Goal: Task Accomplishment & Management: Complete application form

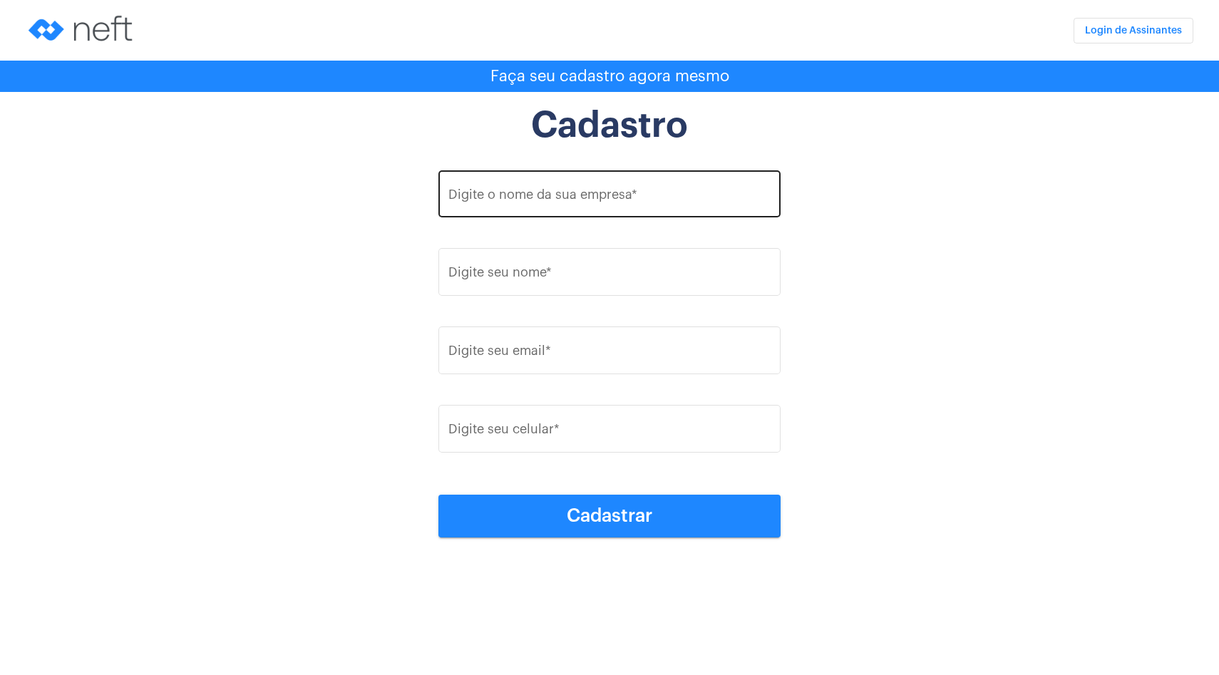
click at [597, 194] on input "Digite o nome da sua empresa *" at bounding box center [609, 197] width 323 height 14
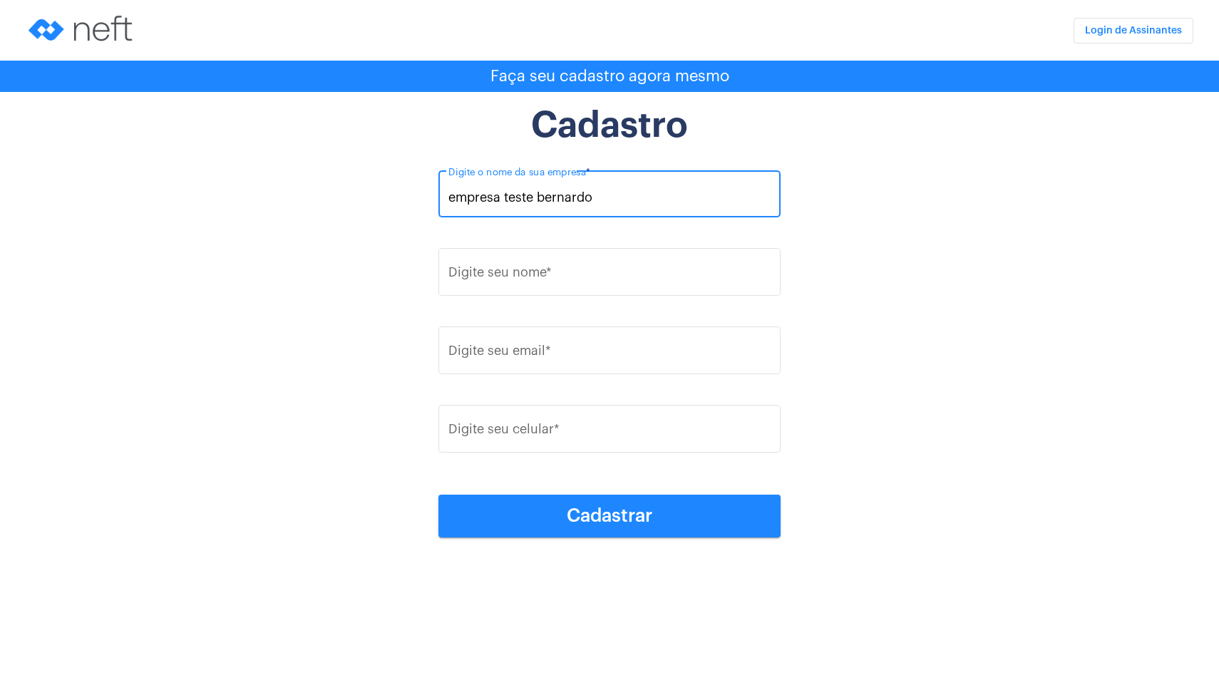
type input "empresa teste bernardo"
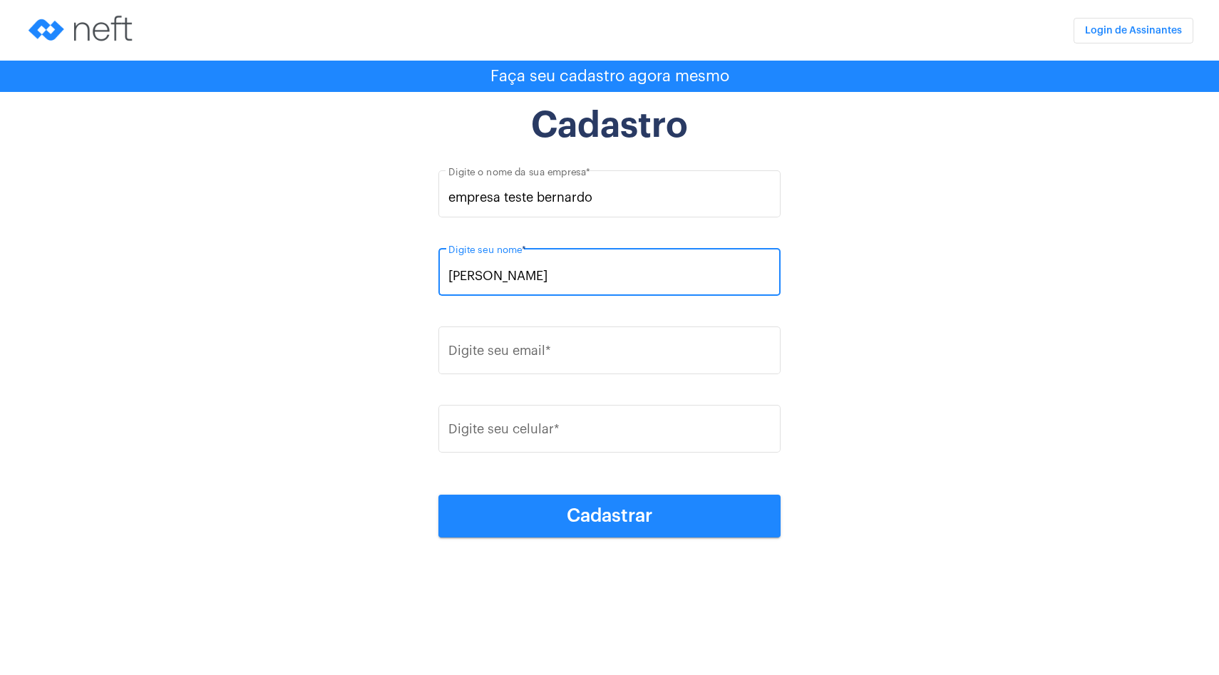
type input "[PERSON_NAME]"
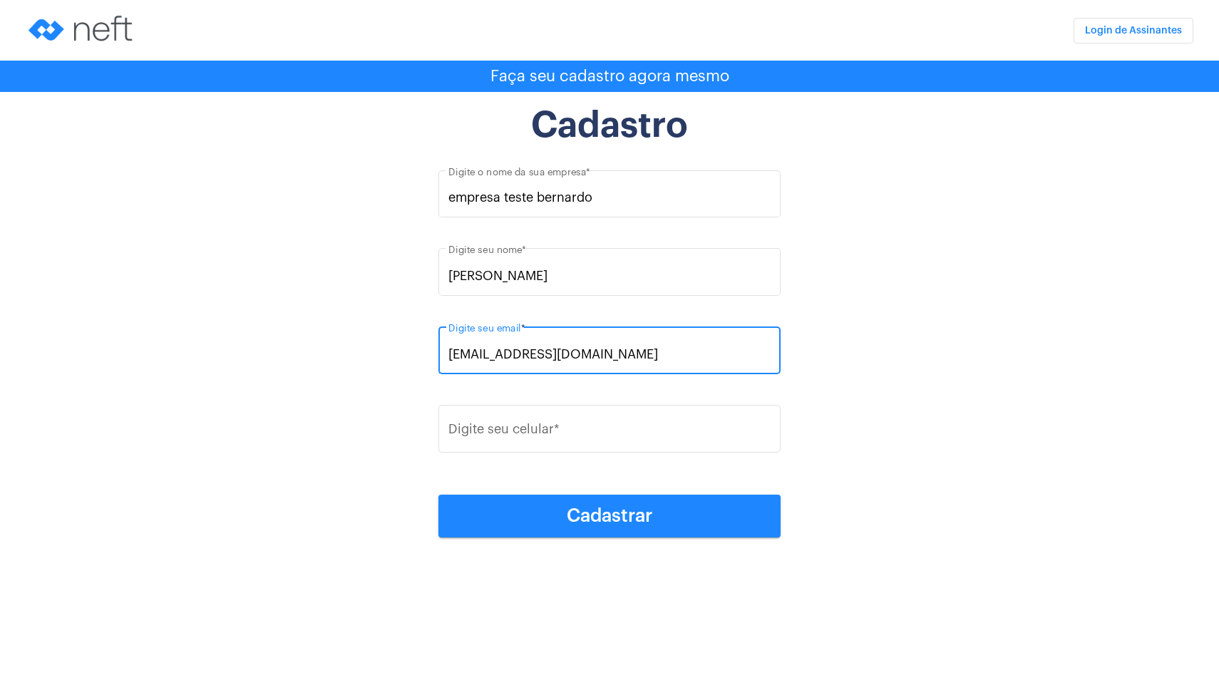
type input "[EMAIL_ADDRESS][DOMAIN_NAME]"
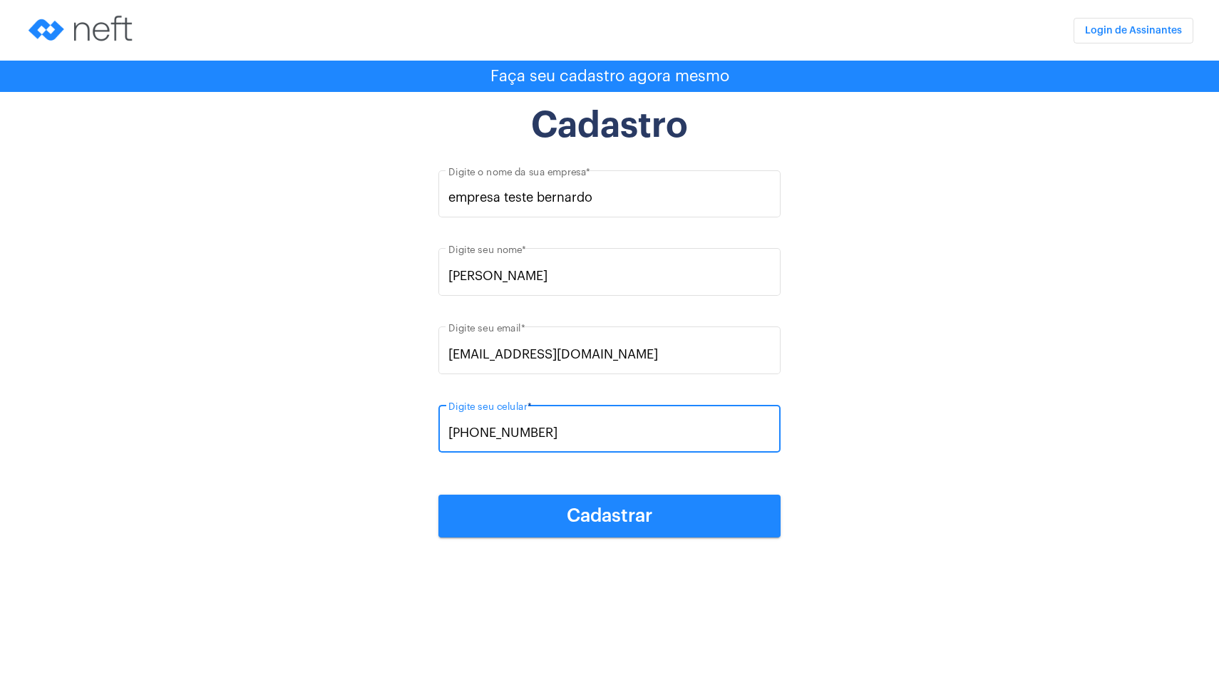
type input "[PHONE_NUMBER]"
click at [673, 511] on button "Cadastrar" at bounding box center [609, 516] width 342 height 43
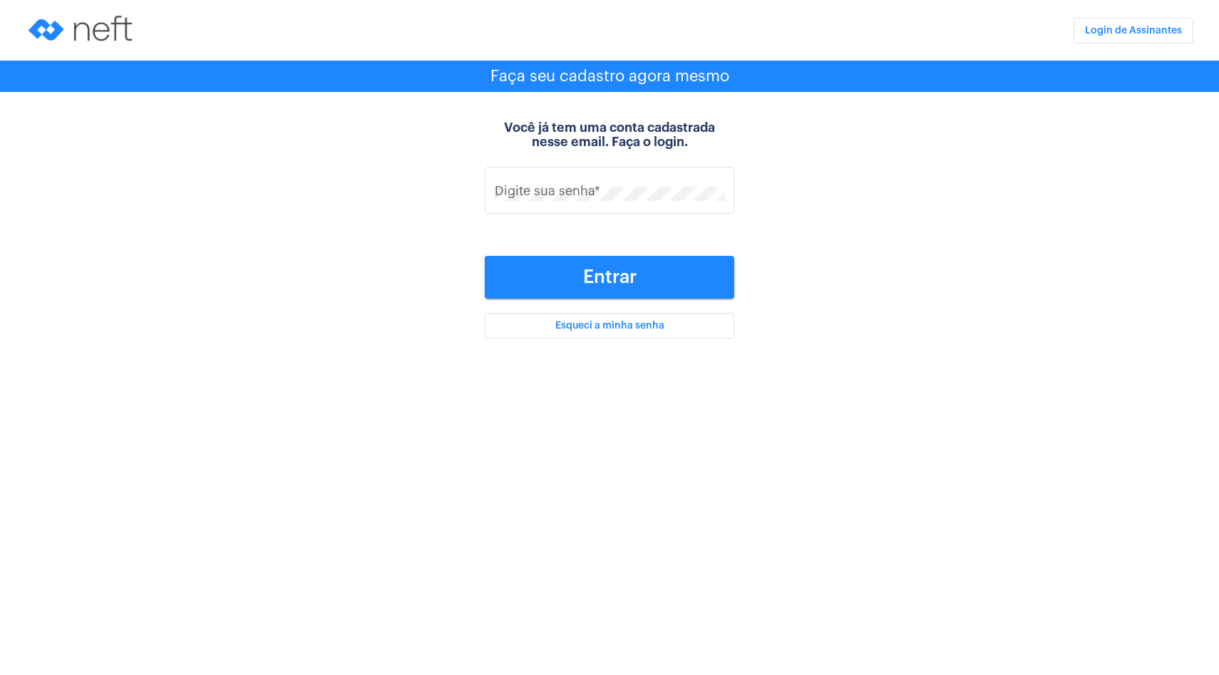
click at [623, 330] on span "Esqueci a minha senha" at bounding box center [609, 326] width 109 height 10
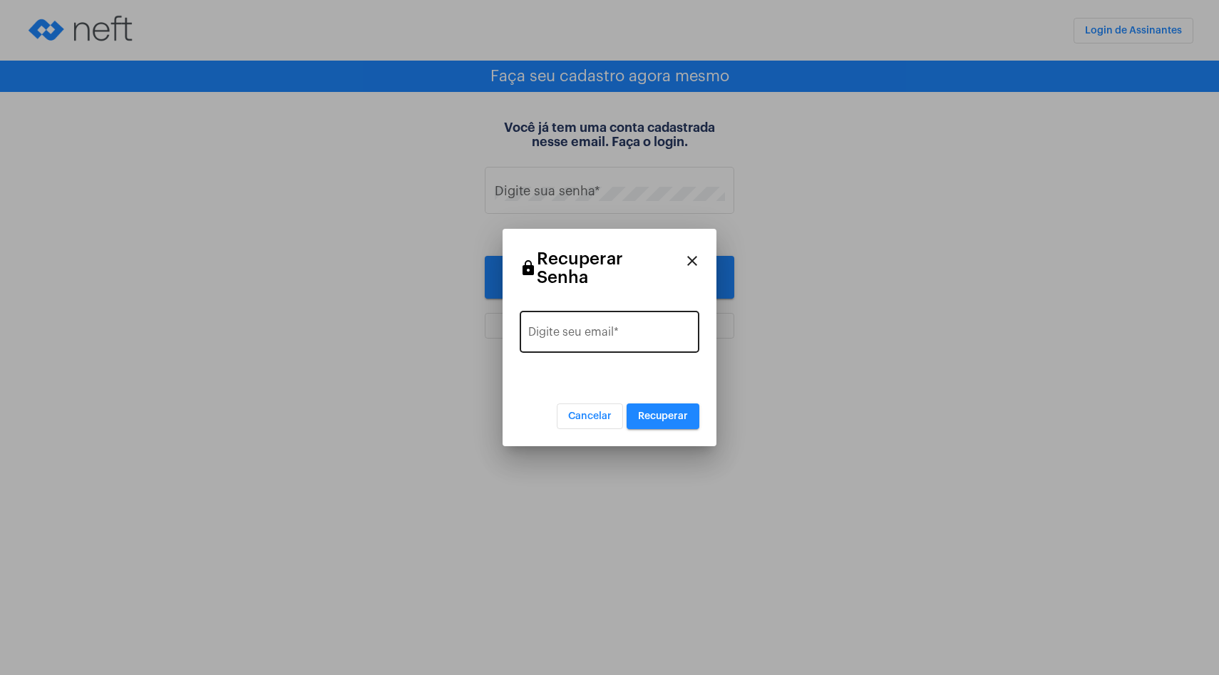
click at [619, 312] on div "Digite seu email *" at bounding box center [609, 330] width 163 height 45
type input "[EMAIL_ADDRESS][DOMAIN_NAME]"
click at [673, 404] on button "Recuperar" at bounding box center [663, 417] width 73 height 26
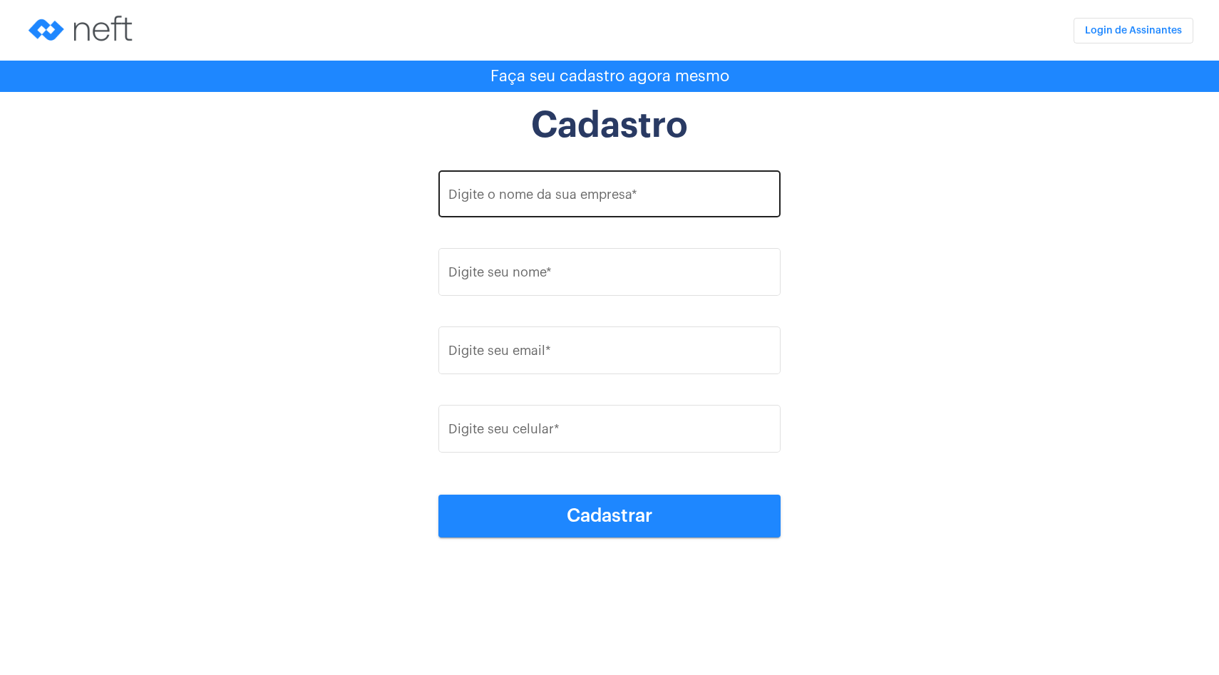
click at [574, 205] on div "Digite o nome da sua empresa *" at bounding box center [609, 192] width 323 height 51
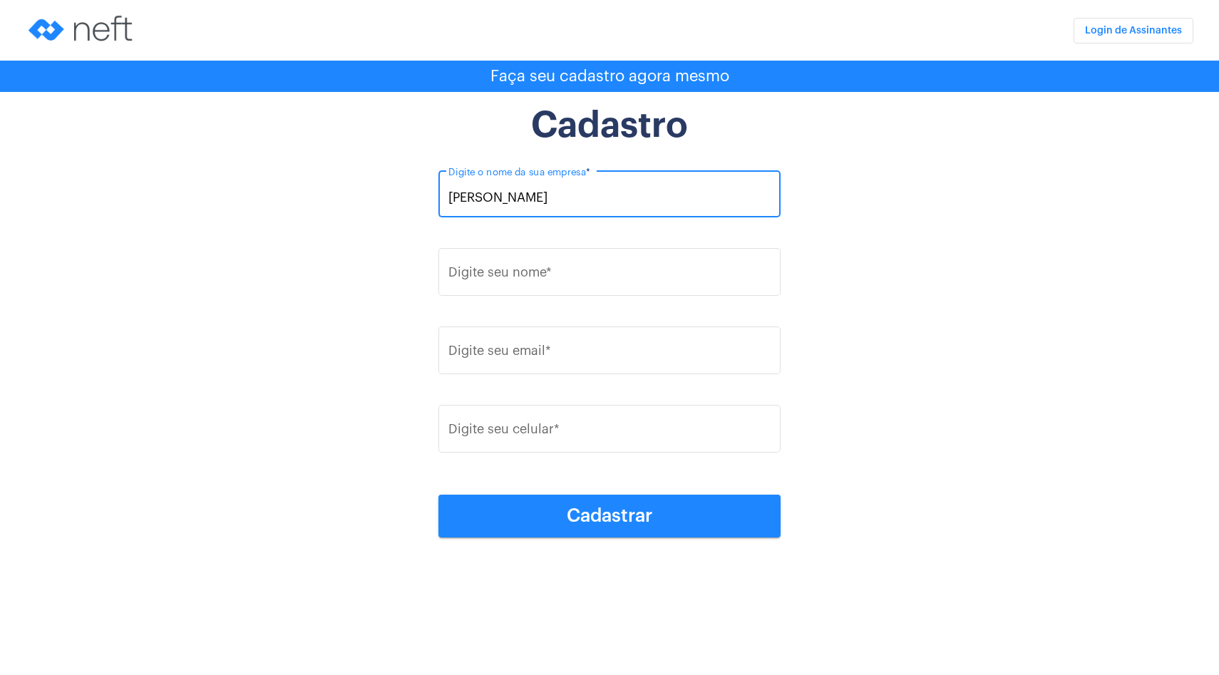
type input "[PERSON_NAME]"
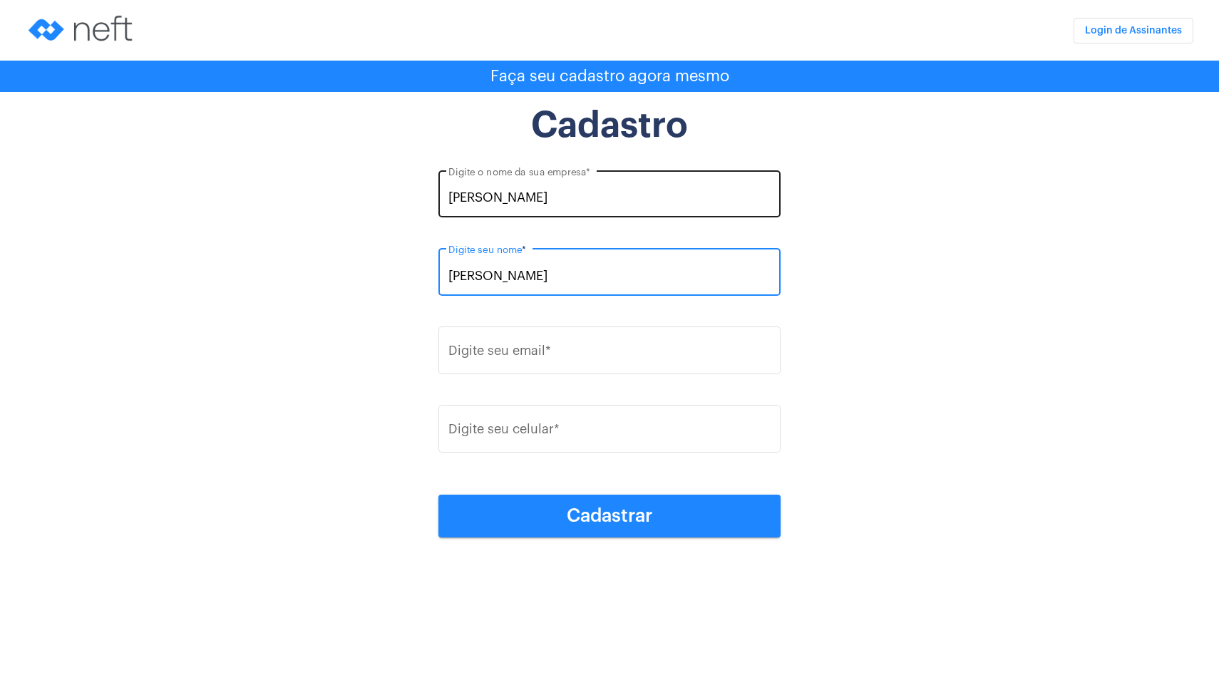
type input "[PERSON_NAME]"
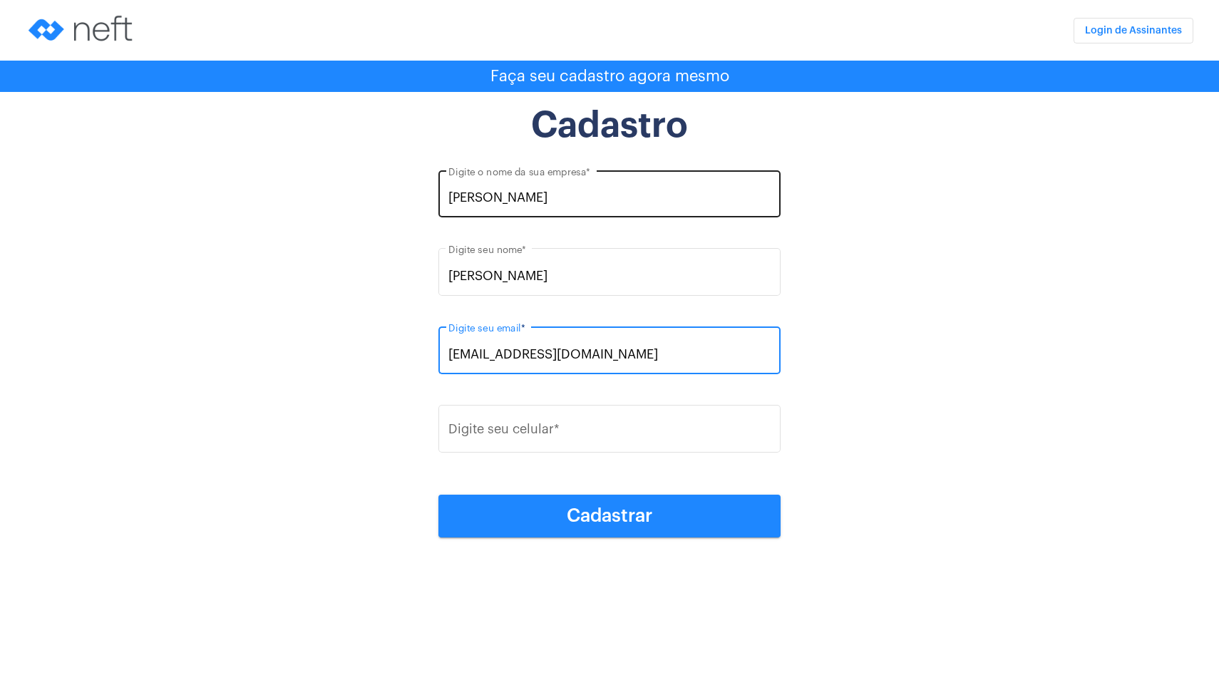
type input "[EMAIL_ADDRESS][DOMAIN_NAME]"
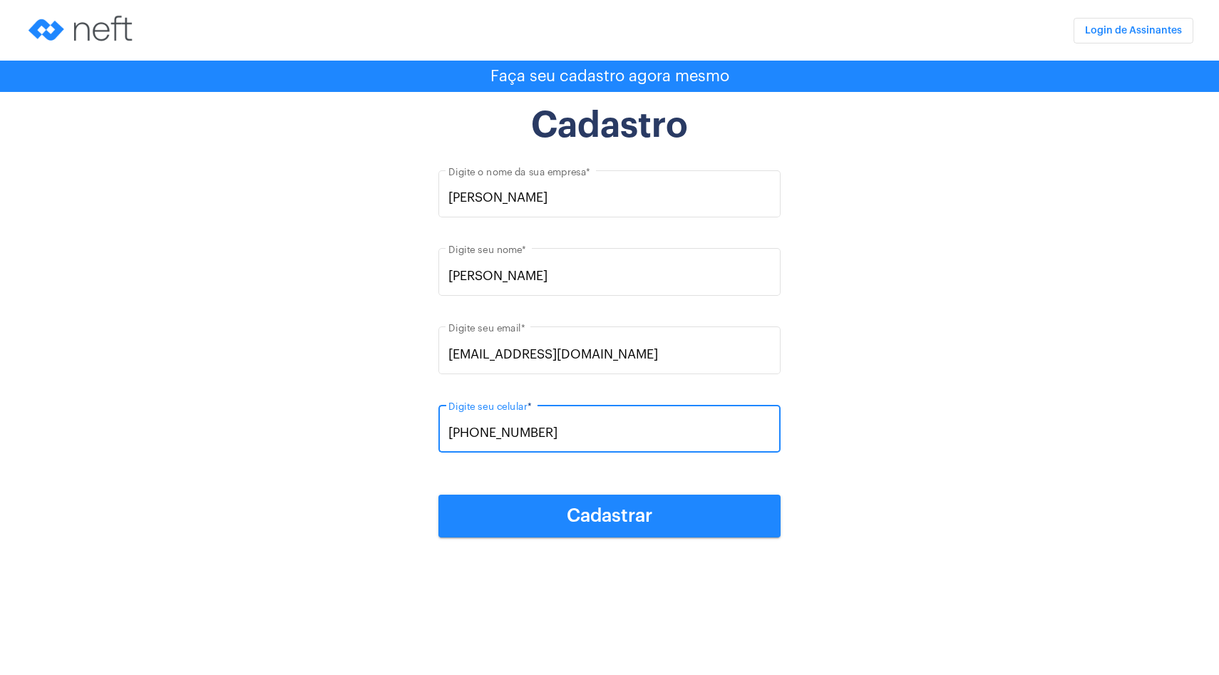
type input "[PHONE_NUMBER]"
click at [610, 505] on button "Cadastrar" at bounding box center [609, 516] width 342 height 43
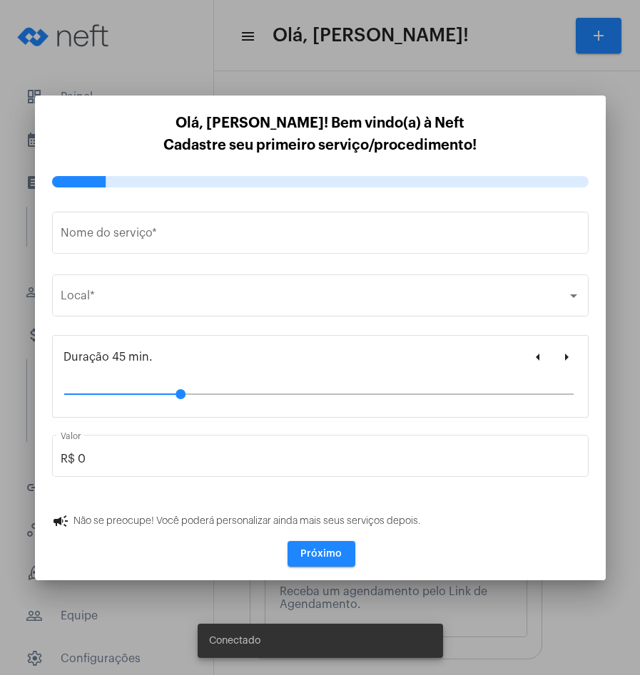
type input "[URL][DOMAIN_NAME]"
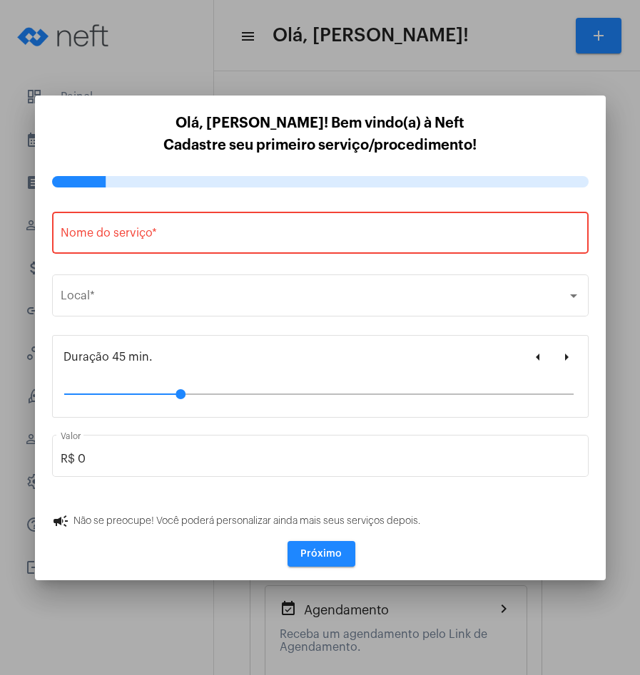
click at [512, 71] on div at bounding box center [320, 337] width 640 height 675
